Goal: Transaction & Acquisition: Purchase product/service

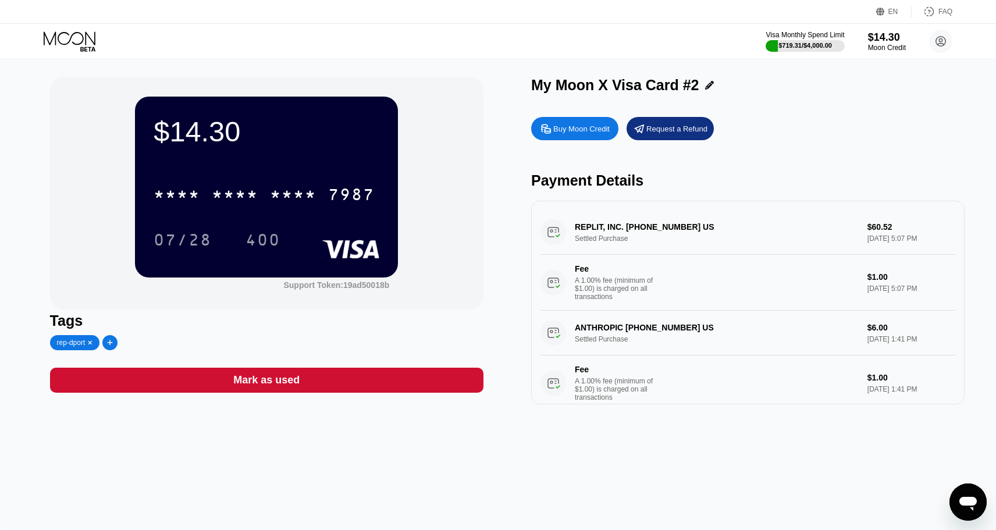
click at [584, 131] on div "Buy Moon Credit" at bounding box center [581, 129] width 56 height 10
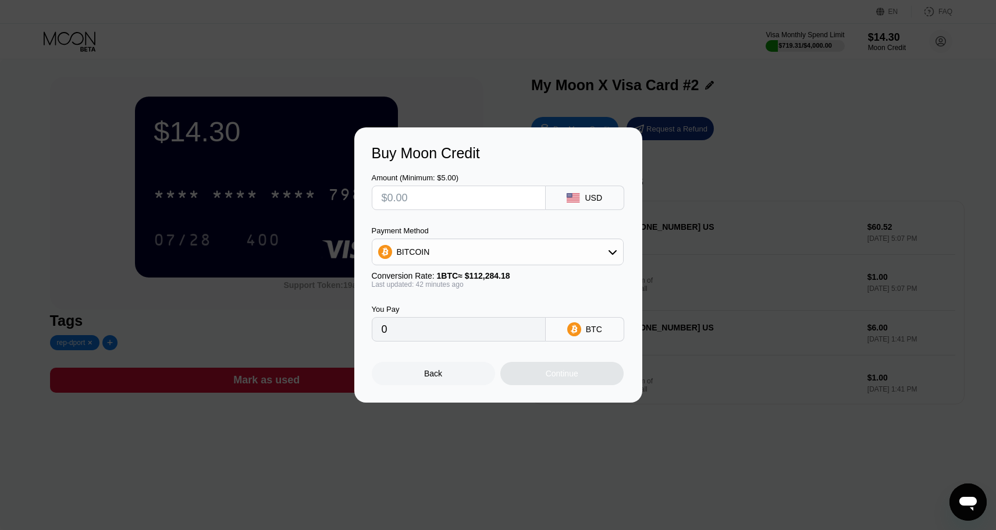
click at [608, 248] on icon at bounding box center [612, 251] width 9 height 9
click at [416, 308] on span "USDT on TRON" at bounding box center [429, 309] width 59 height 9
type input "0.00"
click at [424, 203] on input "text" at bounding box center [459, 197] width 154 height 23
type input "$2"
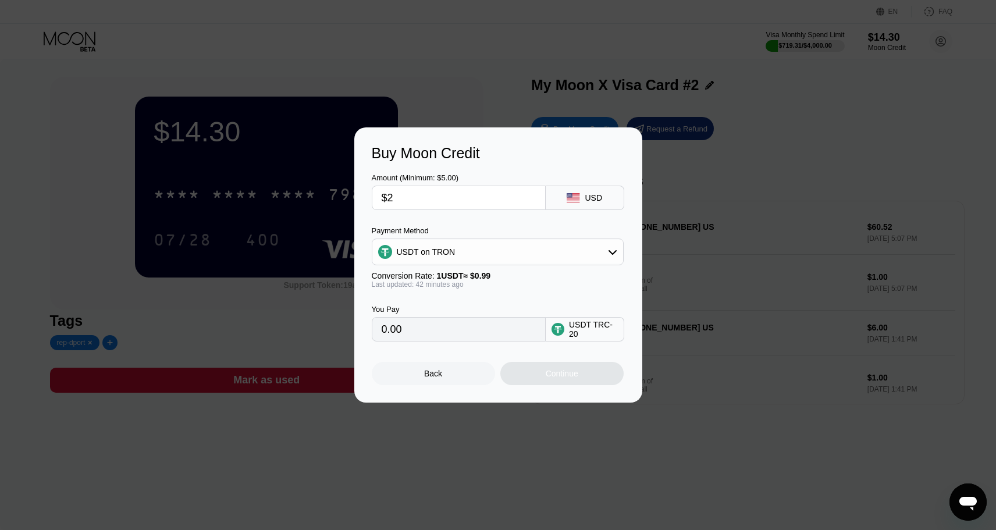
type input "2.02"
type input "$25"
type input "25.25"
type input "$250"
type input "252.53"
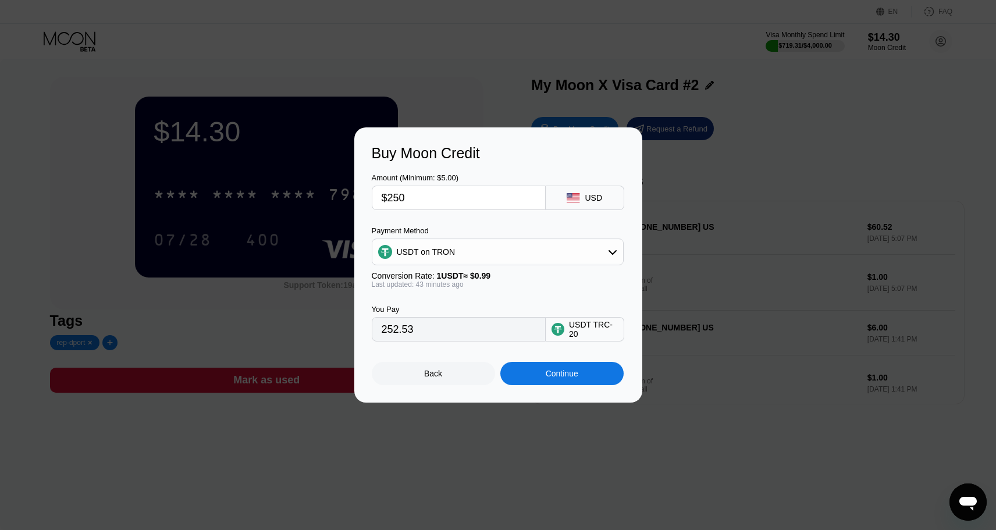
type input "$250"
click at [567, 377] on div "Continue" at bounding box center [561, 373] width 33 height 9
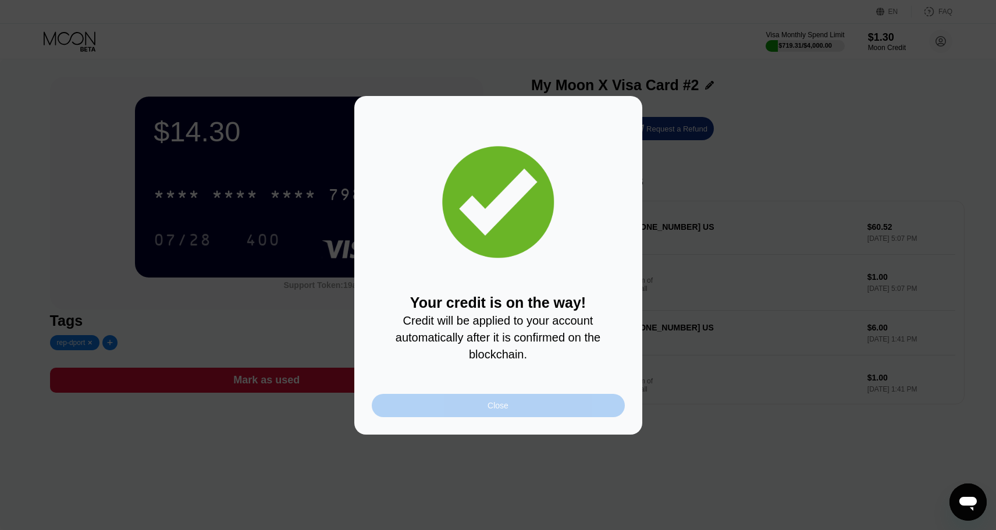
click at [487, 401] on div "Close" at bounding box center [497, 405] width 21 height 9
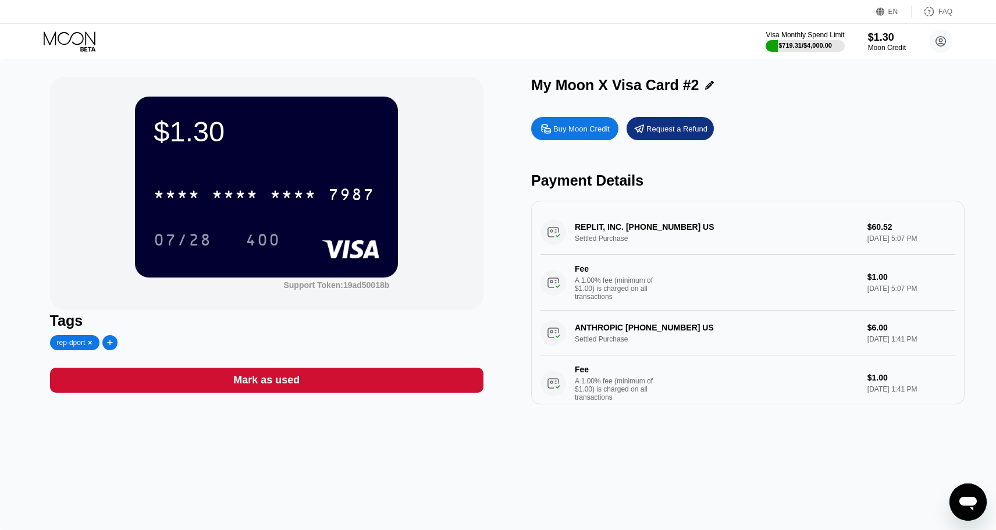
click at [80, 45] on icon at bounding box center [71, 41] width 54 height 20
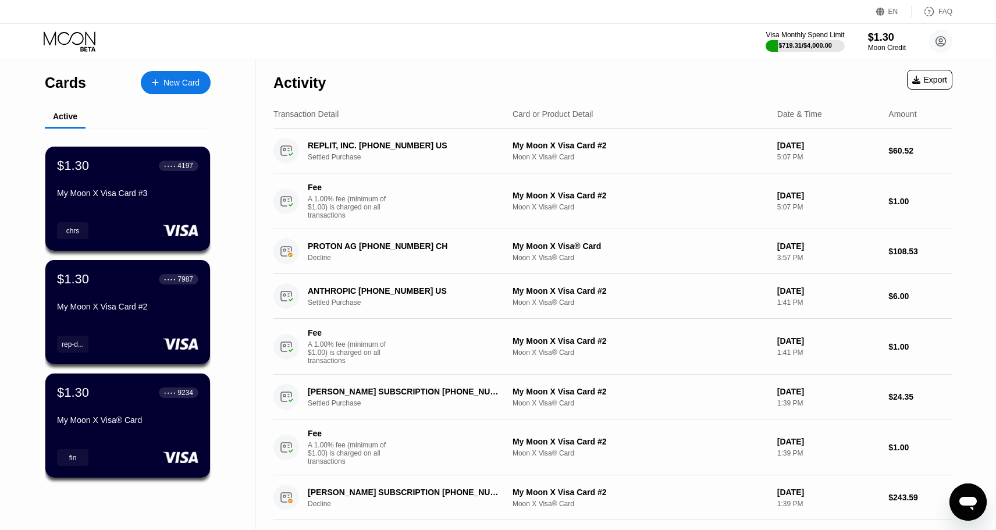
click at [192, 88] on div "New Card" at bounding box center [176, 82] width 70 height 23
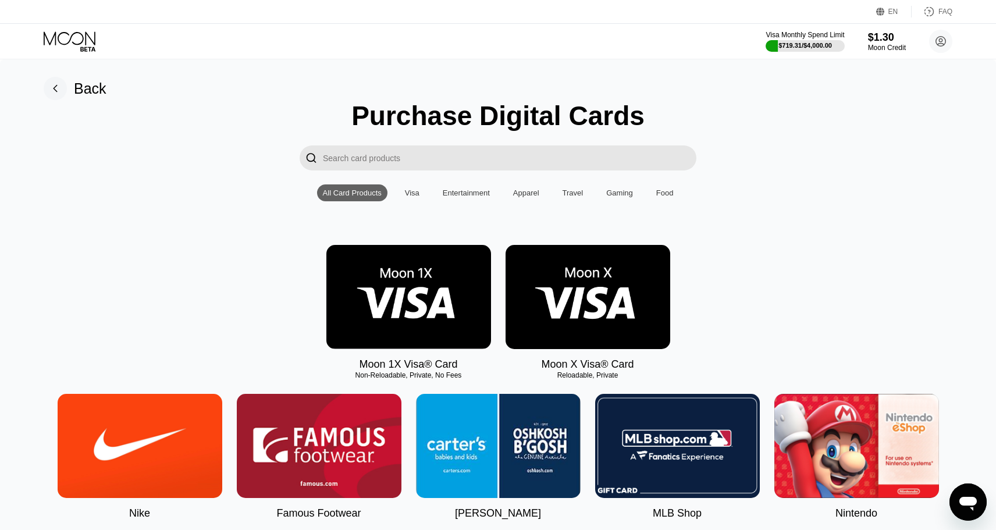
click at [394, 162] on input "Search card products" at bounding box center [509, 157] width 373 height 25
click at [566, 266] on img at bounding box center [587, 297] width 165 height 104
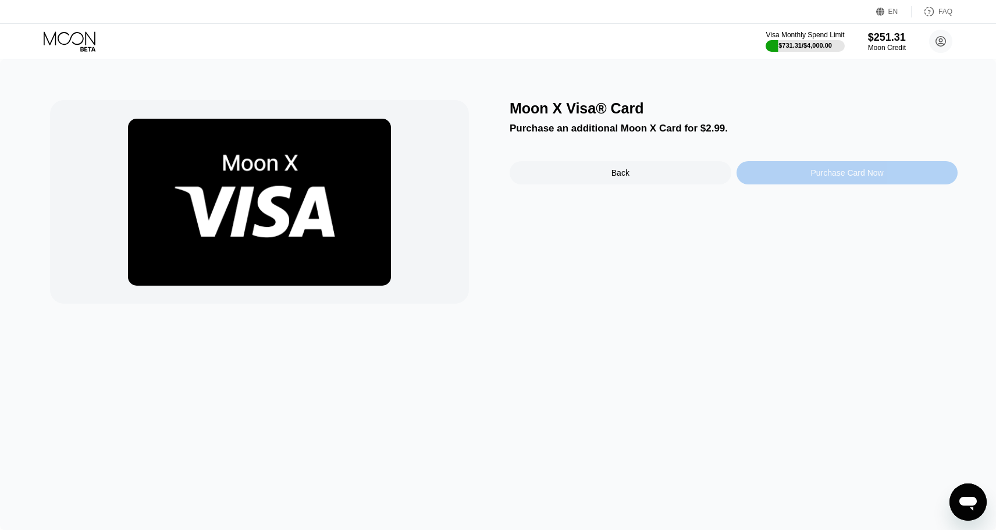
click at [835, 168] on div "Purchase Card Now" at bounding box center [846, 172] width 73 height 9
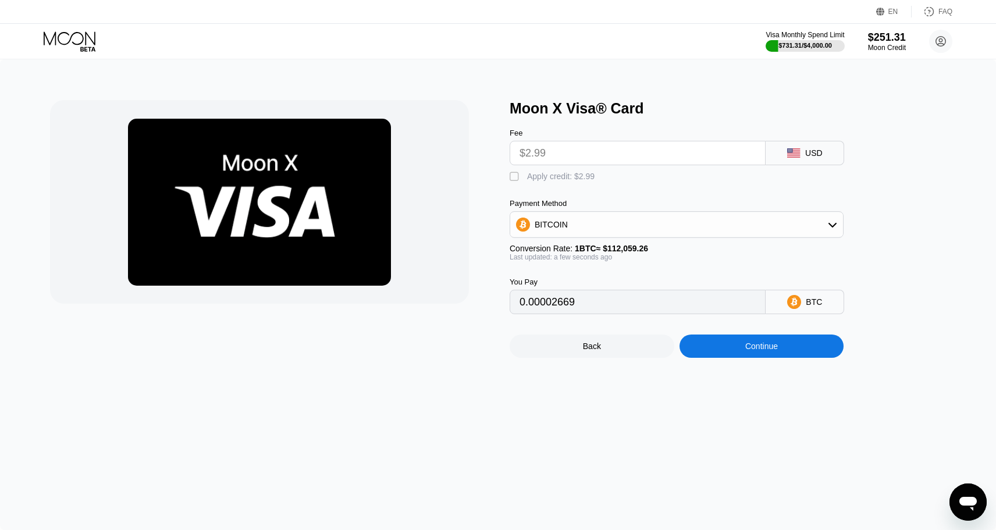
click at [601, 150] on input "$2.99" at bounding box center [637, 152] width 236 height 23
click at [512, 180] on div "" at bounding box center [515, 177] width 12 height 12
type input "0"
click at [760, 353] on div "Continue" at bounding box center [761, 345] width 165 height 23
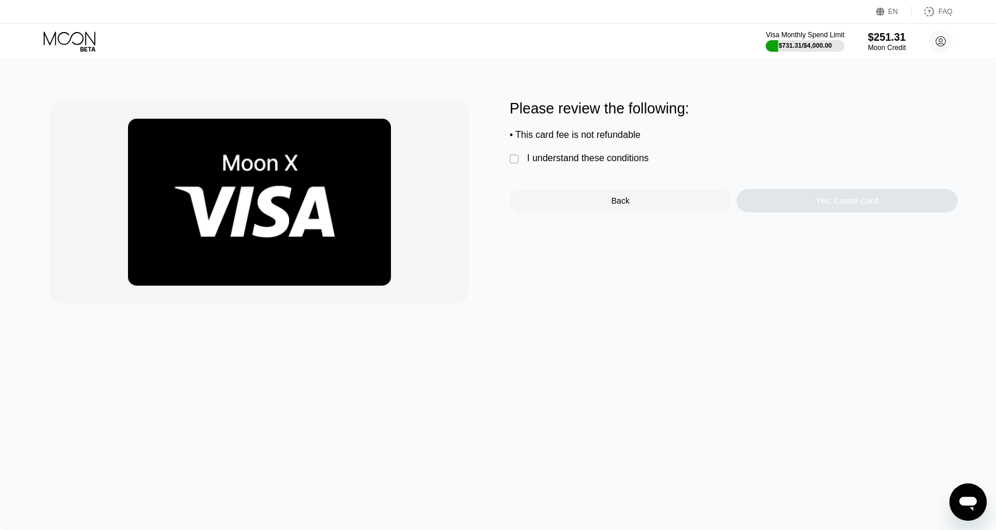
click at [517, 158] on div "" at bounding box center [515, 160] width 12 height 12
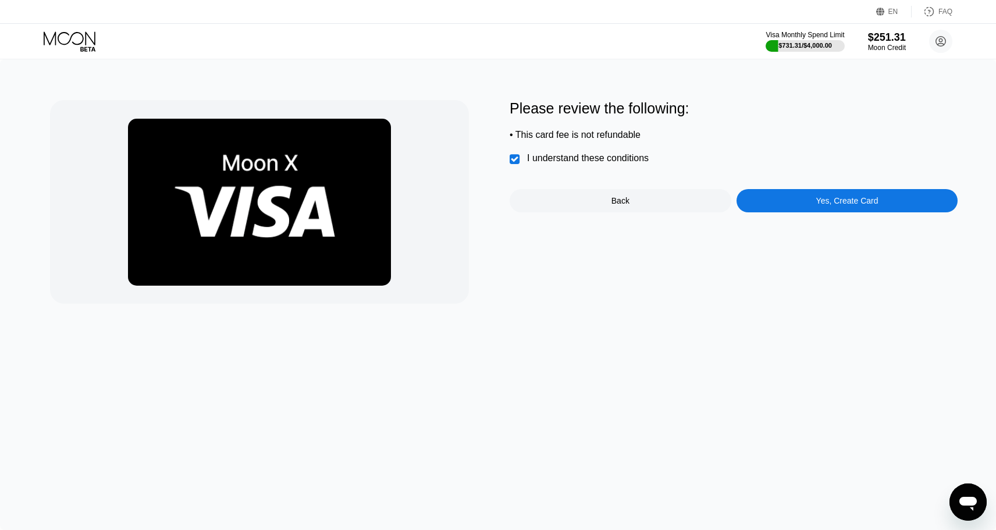
click at [829, 205] on div "Yes, Create Card" at bounding box center [847, 200] width 62 height 9
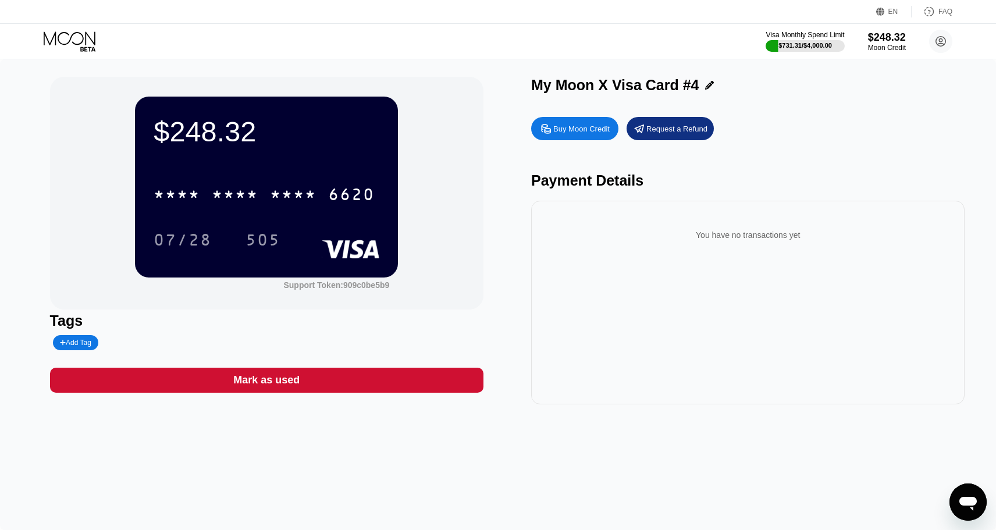
click at [87, 340] on div "Add Tag" at bounding box center [75, 342] width 31 height 8
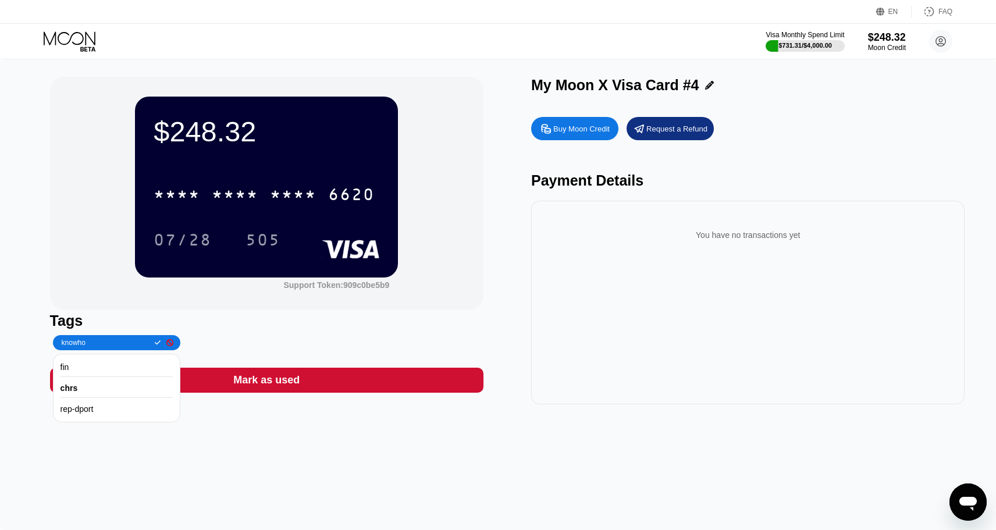
type input "knowhow"
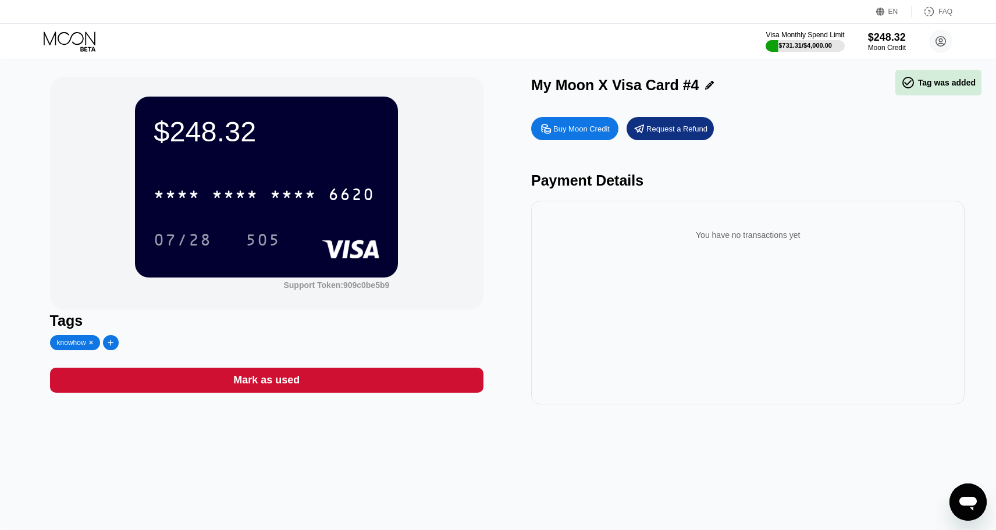
click at [283, 177] on div "* * * * * * * * * * * * 6620" at bounding box center [267, 191] width 226 height 40
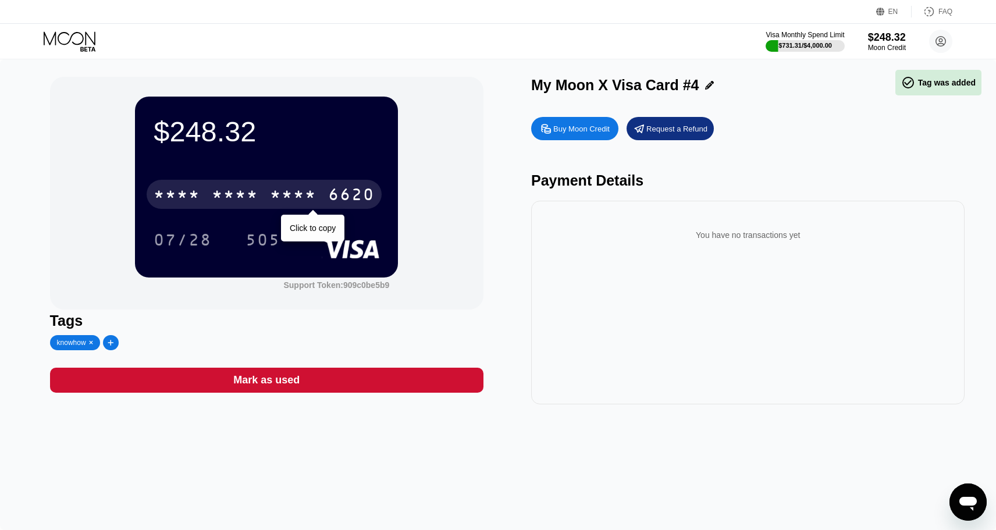
click at [281, 188] on div "* * * *" at bounding box center [293, 196] width 47 height 19
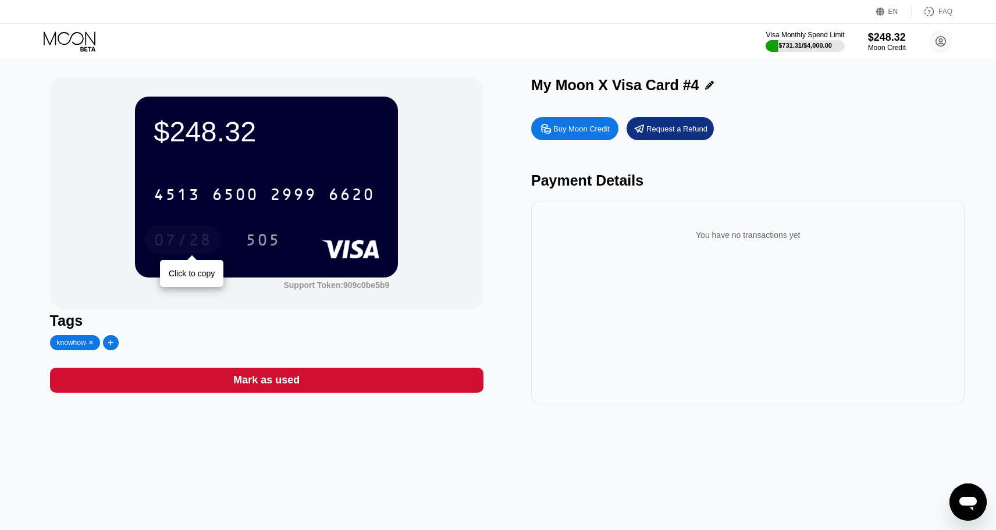
click at [170, 240] on div "07/28" at bounding box center [183, 241] width 58 height 19
